Goal: Information Seeking & Learning: Check status

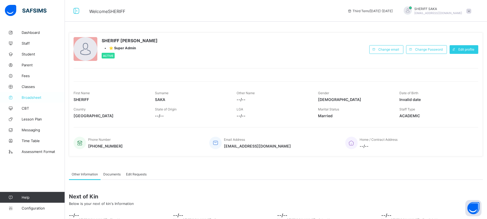
click at [29, 96] on span "Broadsheet" at bounding box center [43, 97] width 43 height 4
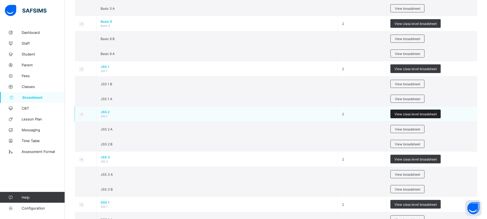
scroll to position [396, 0]
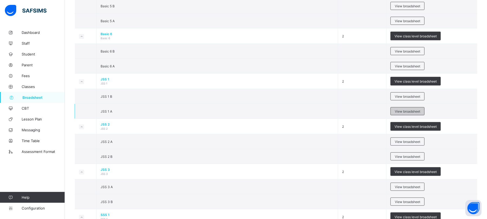
click at [415, 112] on span "View broadsheet" at bounding box center [407, 111] width 25 height 4
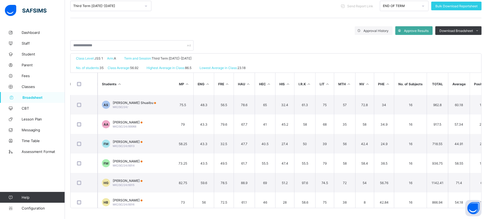
scroll to position [0, 170]
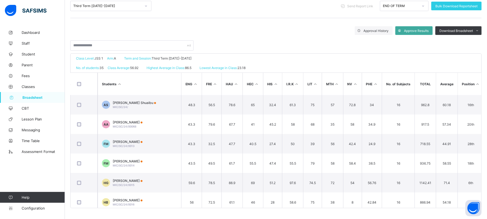
click at [457, 83] on th "Position" at bounding box center [470, 84] width 26 height 22
click at [475, 84] on icon at bounding box center [477, 84] width 5 height 4
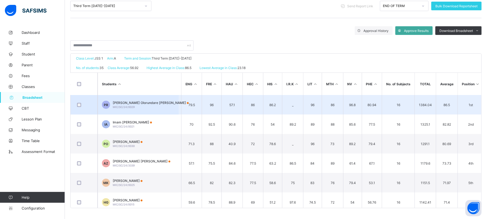
click at [154, 103] on span "[PERSON_NAME] Olorundare [PERSON_NAME]" at bounding box center [151, 103] width 76 height 4
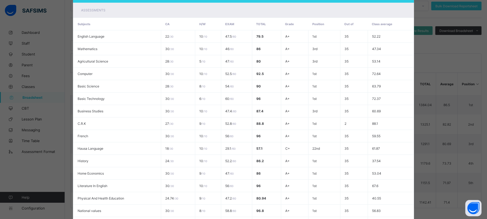
scroll to position [163, 0]
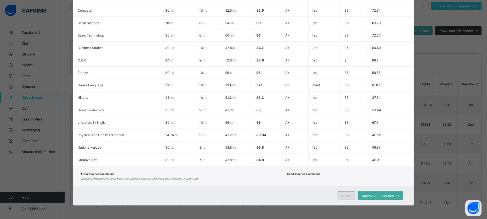
click at [351, 196] on div "Close" at bounding box center [346, 195] width 17 height 9
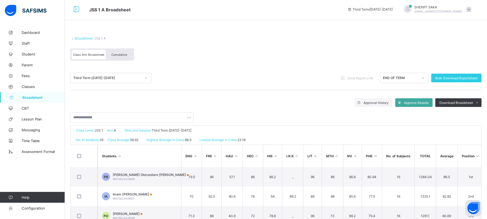
scroll to position [1, 0]
click at [119, 52] on div "Cumulative" at bounding box center [119, 54] width 27 height 9
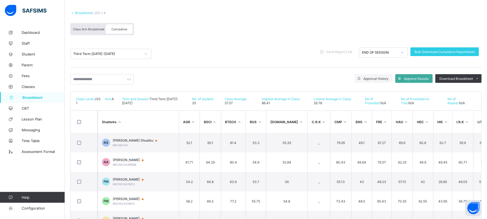
scroll to position [65, 0]
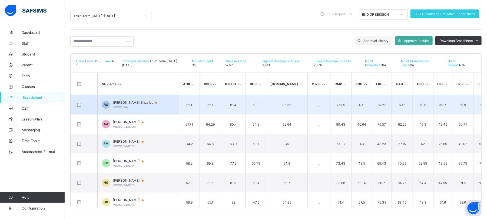
click at [351, 108] on td "49.1" at bounding box center [361, 104] width 21 height 19
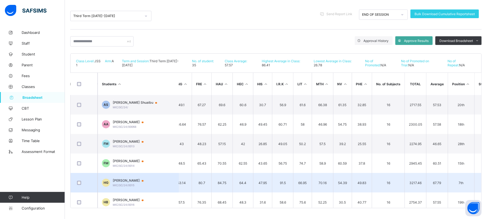
scroll to position [0, 189]
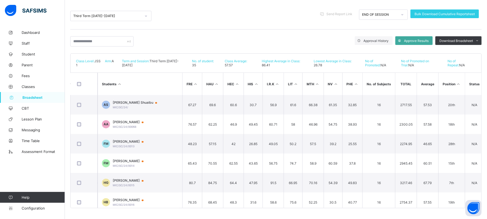
click at [456, 84] on icon at bounding box center [458, 84] width 5 height 4
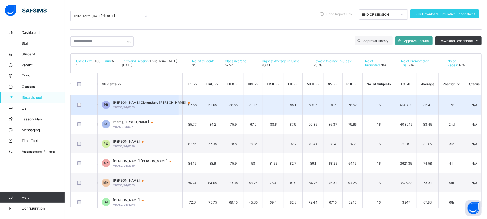
click at [134, 104] on span "[PERSON_NAME] Olorundare [PERSON_NAME]" at bounding box center [154, 102] width 82 height 4
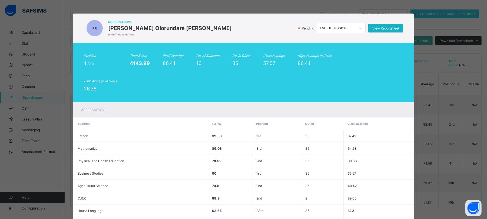
click at [382, 28] on span "View Reportsheet" at bounding box center [385, 28] width 27 height 4
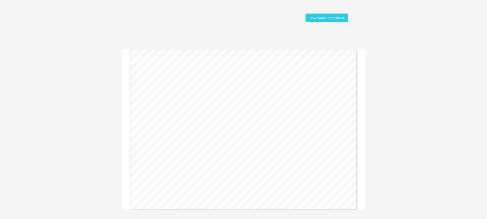
scroll to position [14, 0]
